Goal: Find contact information: Obtain details needed to contact an individual or organization

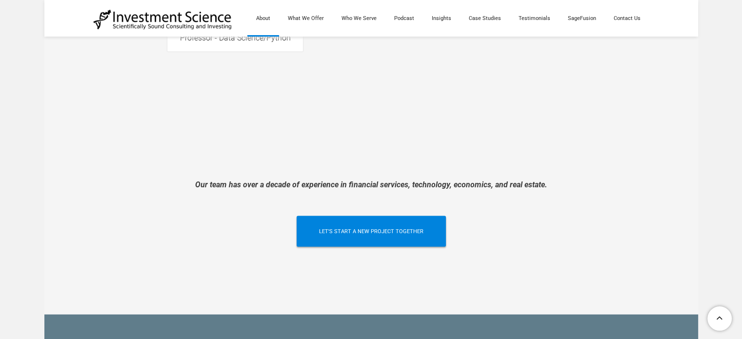
scroll to position [2177, 0]
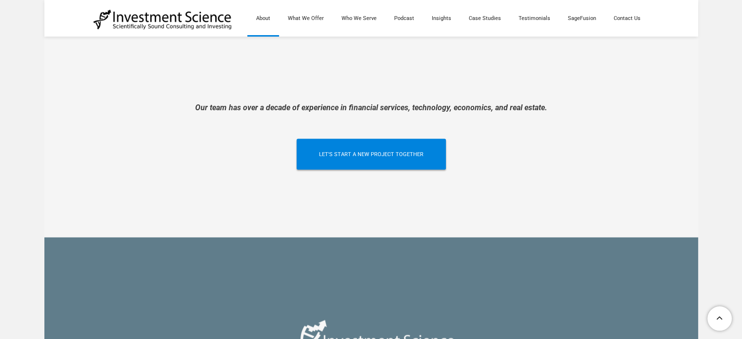
drag, startPoint x: 744, startPoint y: 37, endPoint x: 713, endPoint y: 290, distance: 255.4
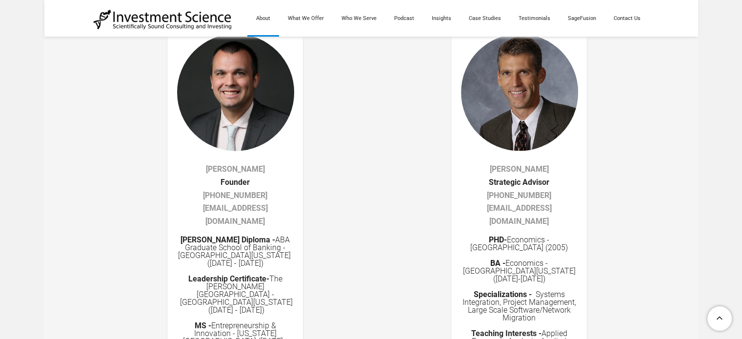
scroll to position [1625, 0]
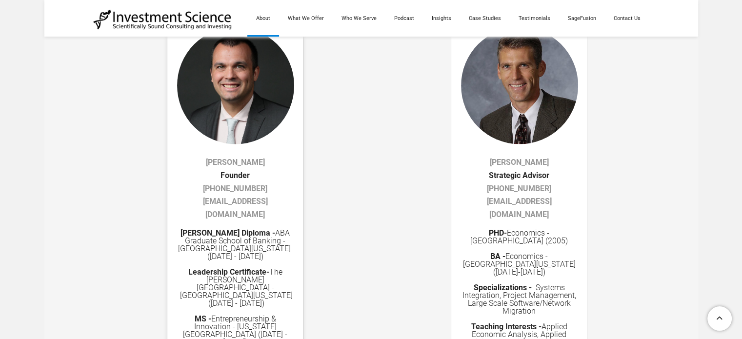
drag, startPoint x: 212, startPoint y: 149, endPoint x: 195, endPoint y: 154, distance: 18.1
click at [195, 156] on div "[PERSON_NAME] ​Founder ​ ​[PHONE_NUMBER]​ [EMAIL_ADDRESS][DOMAIN_NAME]" at bounding box center [235, 188] width 116 height 65
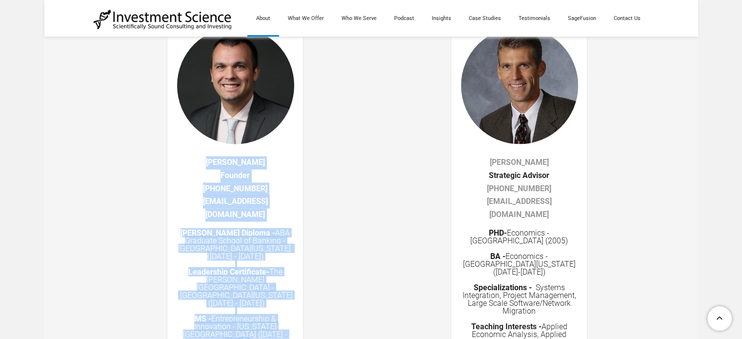
drag, startPoint x: 209, startPoint y: 148, endPoint x: 259, endPoint y: 150, distance: 50.8
click at [259, 150] on tr "[PERSON_NAME] ​Founder ​ ​[PHONE_NUMBER]​ [EMAIL_ADDRESS][DOMAIN_NAME] [PERSON_…" at bounding box center [234, 272] width 296 height 531
click at [263, 150] on td at bounding box center [270, 272] width 75 height 531
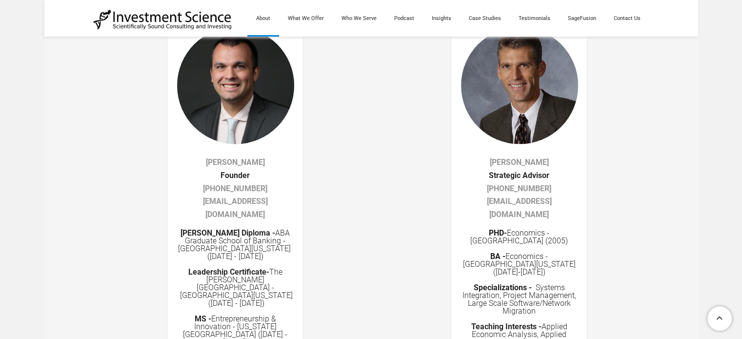
click at [337, 141] on td at bounding box center [345, 272] width 74 height 531
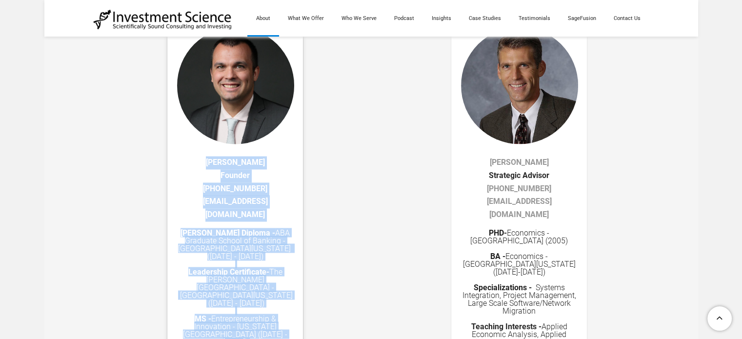
drag, startPoint x: 259, startPoint y: 148, endPoint x: 213, endPoint y: 147, distance: 46.8
click at [213, 147] on tr "[PERSON_NAME] ​Founder ​ ​[PHONE_NUMBER]​ [EMAIL_ADDRESS][DOMAIN_NAME] [PERSON_…" at bounding box center [234, 272] width 296 height 531
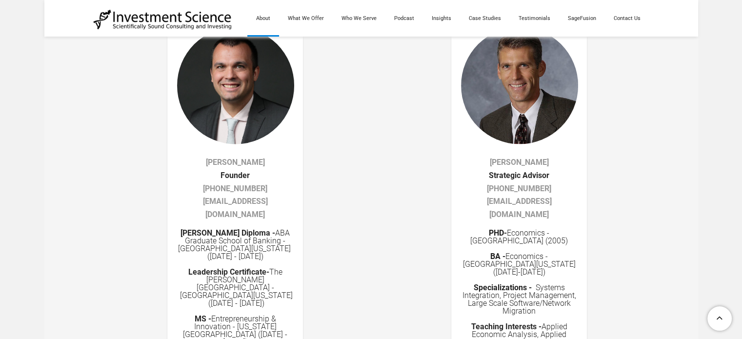
click at [316, 139] on td at bounding box center [345, 272] width 74 height 531
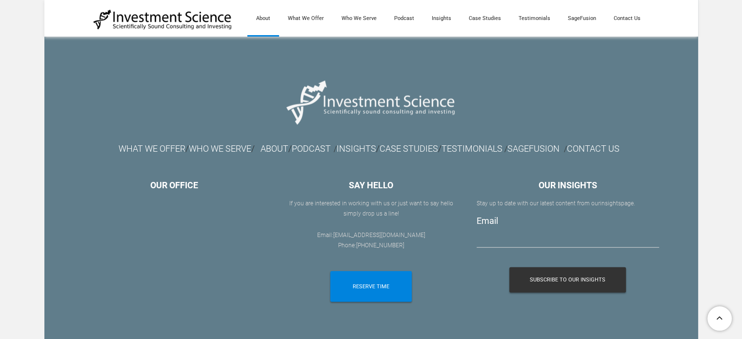
scroll to position [2421, 0]
